Goal: Find contact information: Find contact information

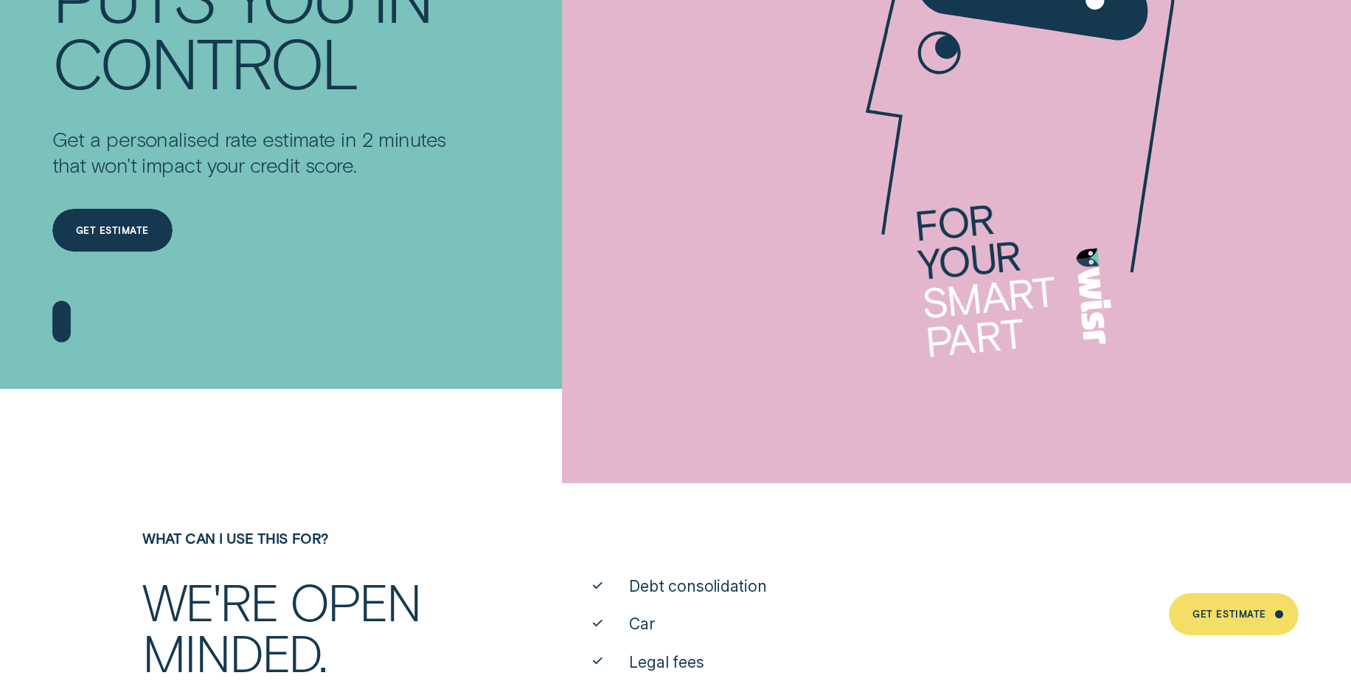
scroll to position [295, 0]
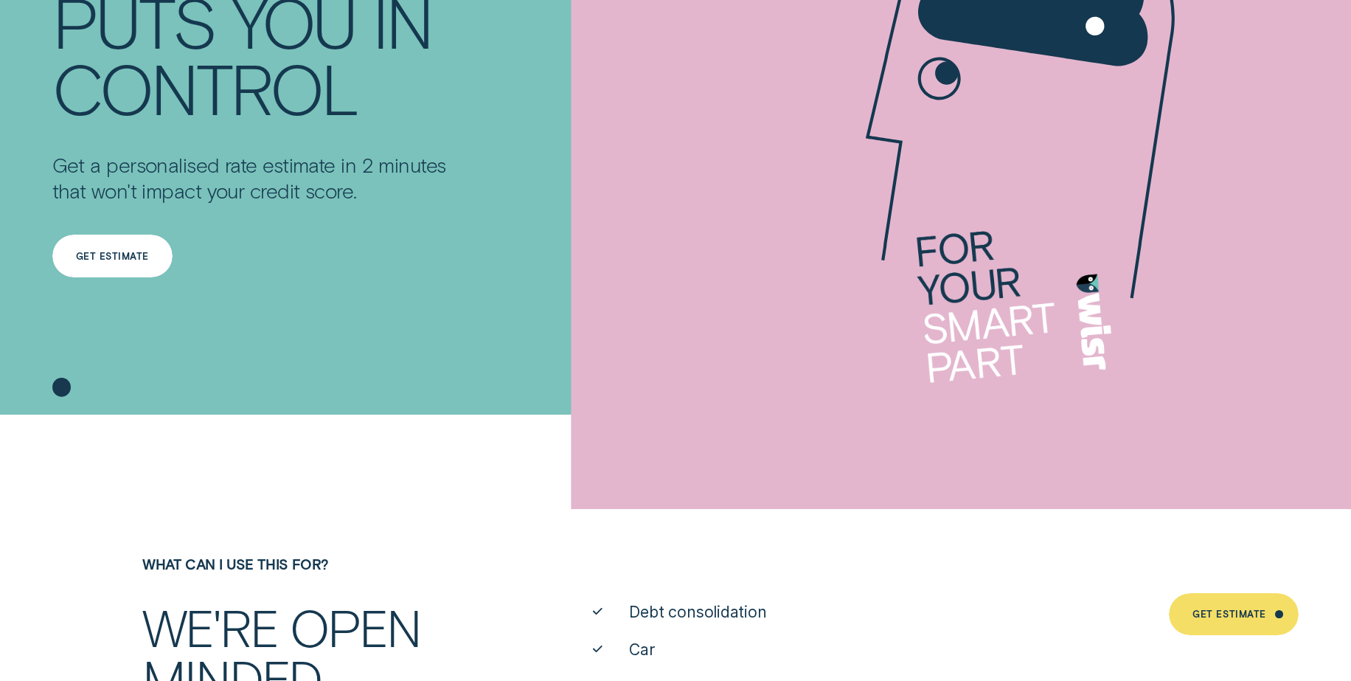
click at [137, 254] on div "Get Estimate" at bounding box center [112, 256] width 73 height 8
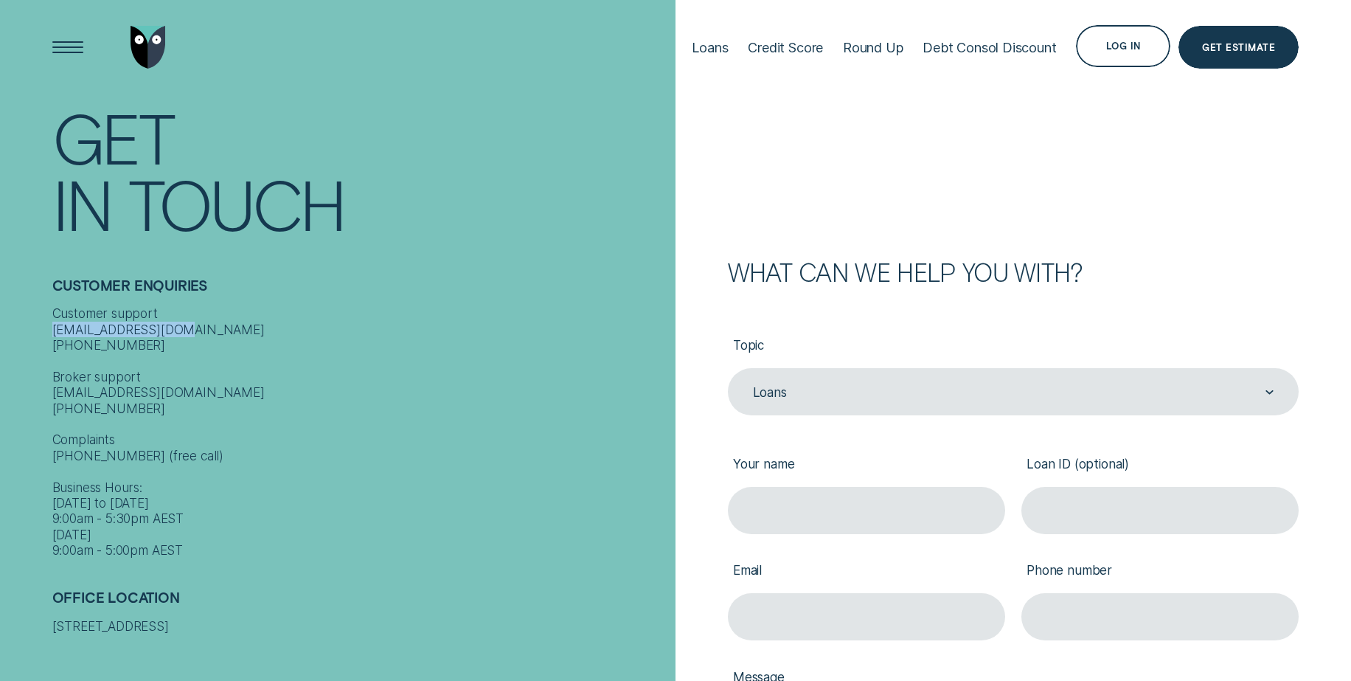
drag, startPoint x: 181, startPoint y: 319, endPoint x: 37, endPoint y: 321, distance: 143.9
click at [37, 321] on div "Contact Get In Touch Customer Enquiries Customer support contact@wisr.com.au 13…" at bounding box center [338, 340] width 676 height 681
drag, startPoint x: 37, startPoint y: 321, endPoint x: 138, endPoint y: 311, distance: 101.6
copy div "[EMAIL_ADDRESS][DOMAIN_NAME]"
